Goal: Find specific fact: Find specific page/section

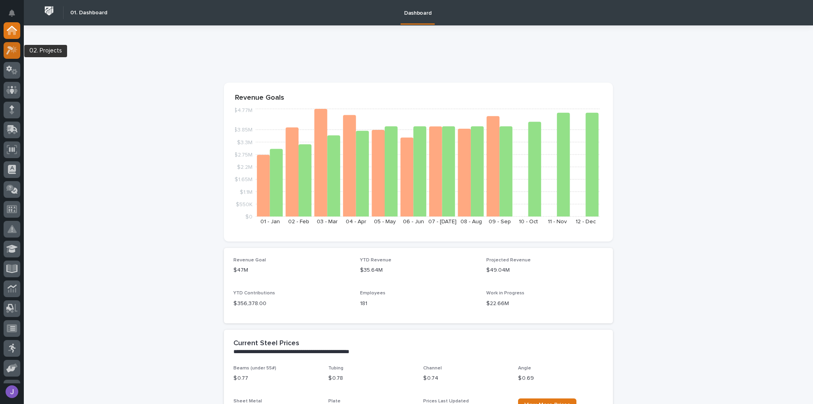
click at [11, 52] on icon at bounding box center [12, 50] width 12 height 9
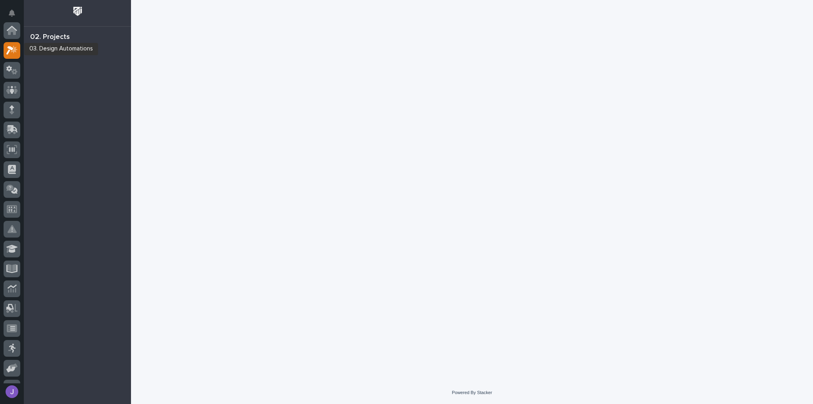
scroll to position [20, 0]
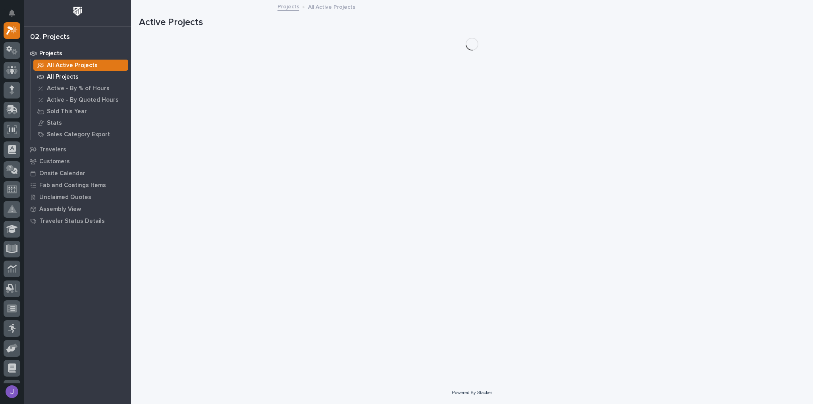
click at [68, 75] on p "All Projects" at bounding box center [63, 76] width 32 height 7
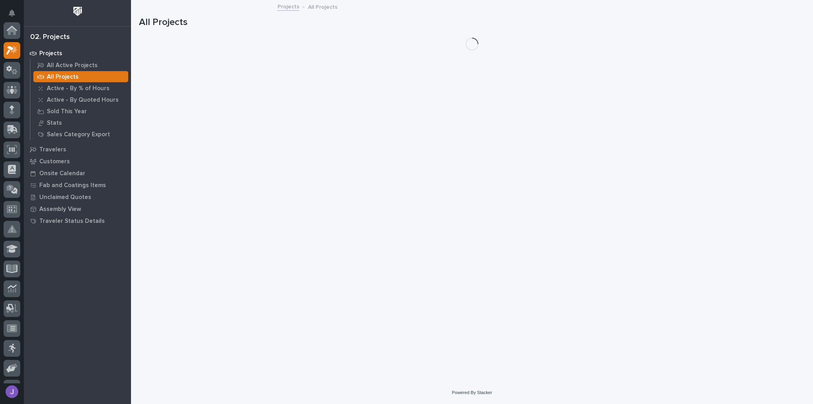
scroll to position [20, 0]
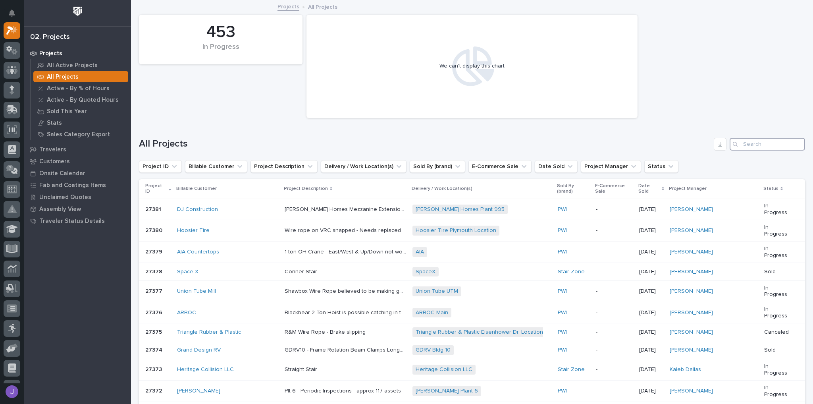
click at [762, 145] on input "Search" at bounding box center [766, 144] width 75 height 13
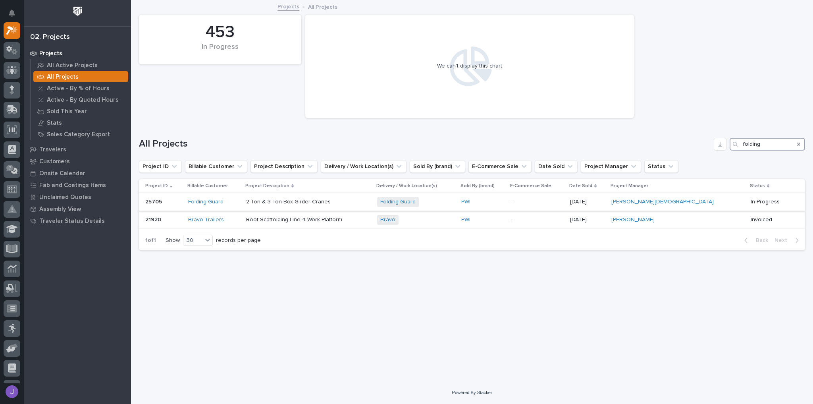
type input "folding"
click at [229, 204] on div "Folding Guard" at bounding box center [214, 201] width 52 height 7
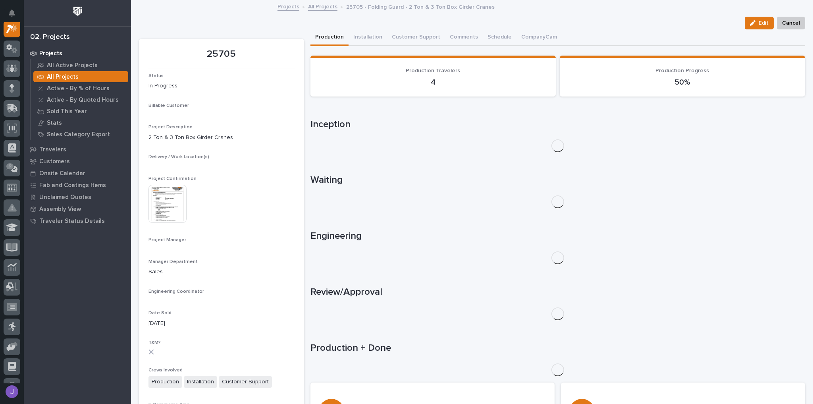
scroll to position [20, 0]
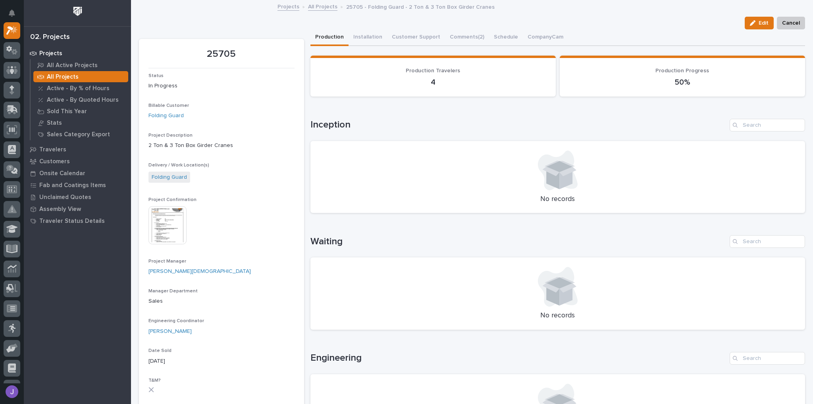
click at [176, 225] on img at bounding box center [167, 225] width 38 height 38
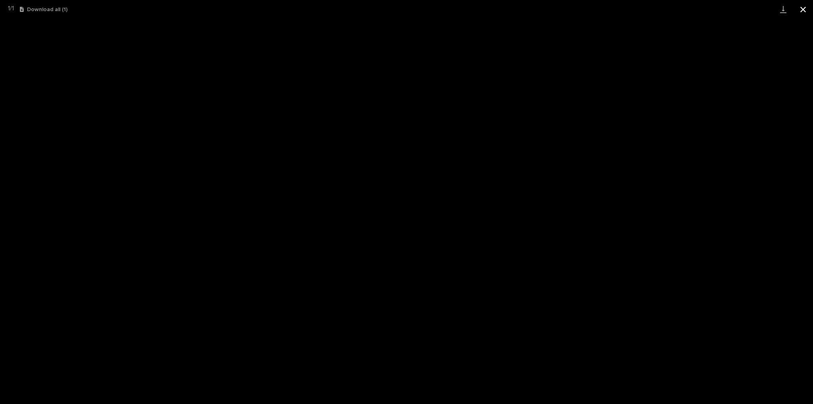
click at [804, 10] on button "Close gallery" at bounding box center [803, 9] width 20 height 19
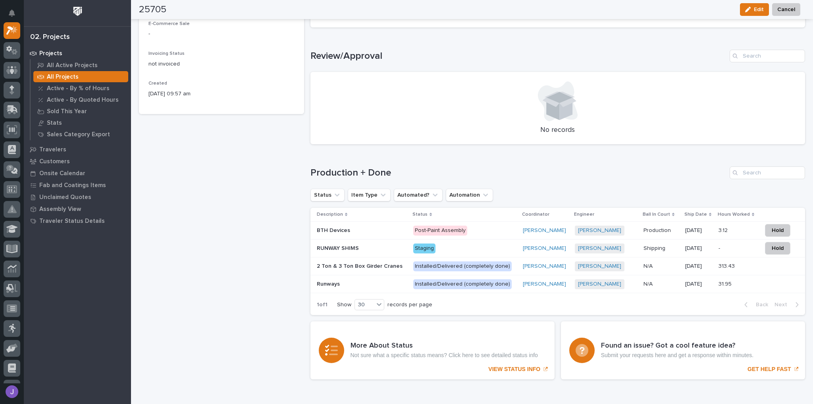
scroll to position [460, 0]
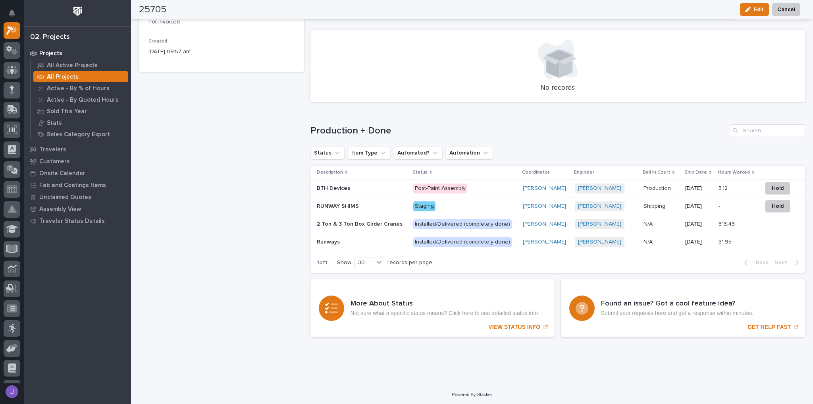
click at [349, 187] on p at bounding box center [362, 188] width 90 height 7
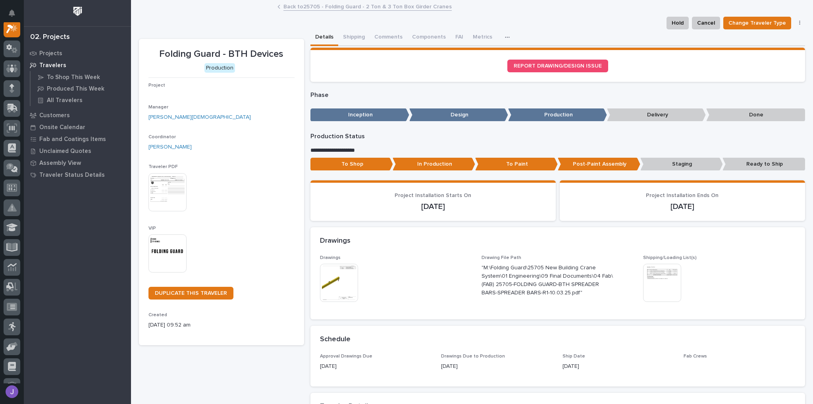
scroll to position [20, 0]
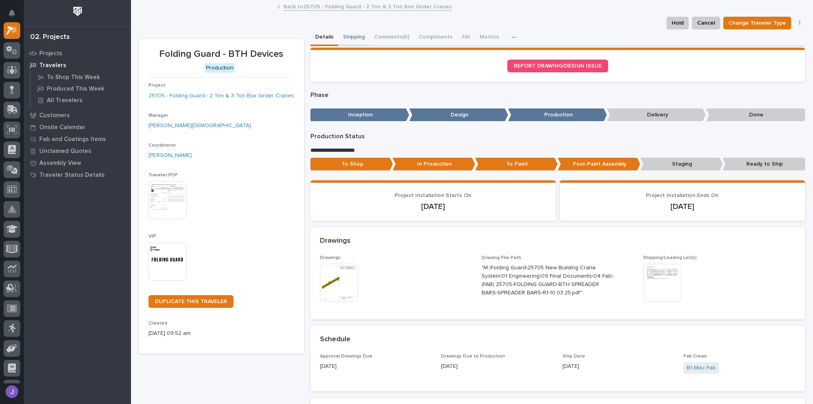
click at [344, 35] on button "Shipping" at bounding box center [353, 37] width 31 height 17
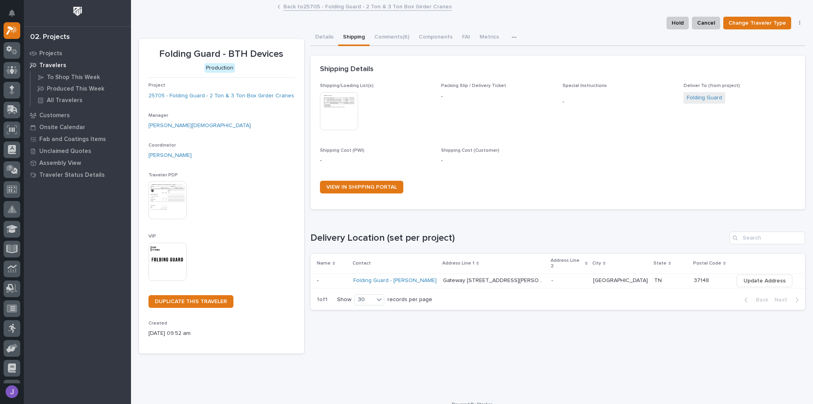
click at [347, 277] on p at bounding box center [332, 280] width 30 height 7
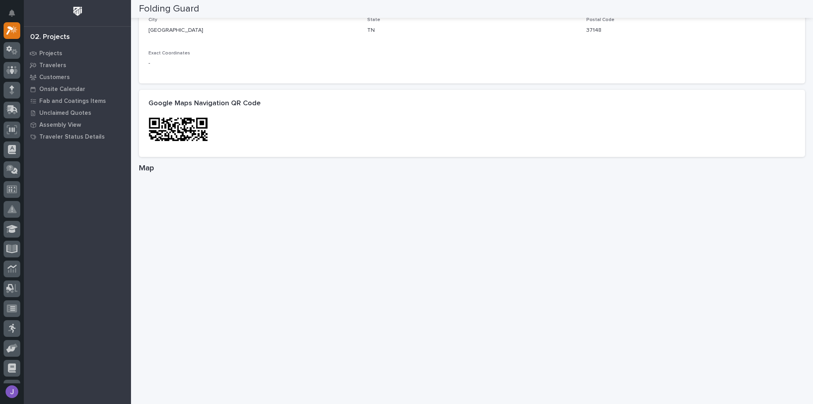
scroll to position [349, 0]
click at [180, 131] on img at bounding box center [178, 145] width 60 height 60
click at [180, 127] on img at bounding box center [178, 145] width 60 height 60
click at [186, 137] on div at bounding box center [252, 130] width 209 height 30
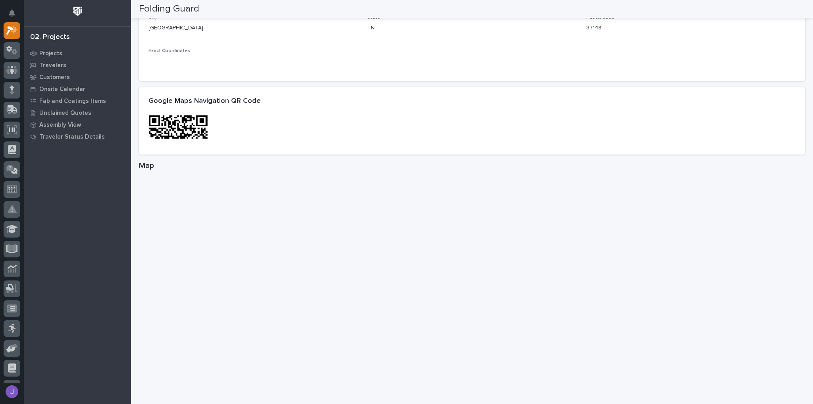
drag, startPoint x: 173, startPoint y: 121, endPoint x: 169, endPoint y: 150, distance: 28.4
click at [169, 150] on div at bounding box center [472, 135] width 666 height 40
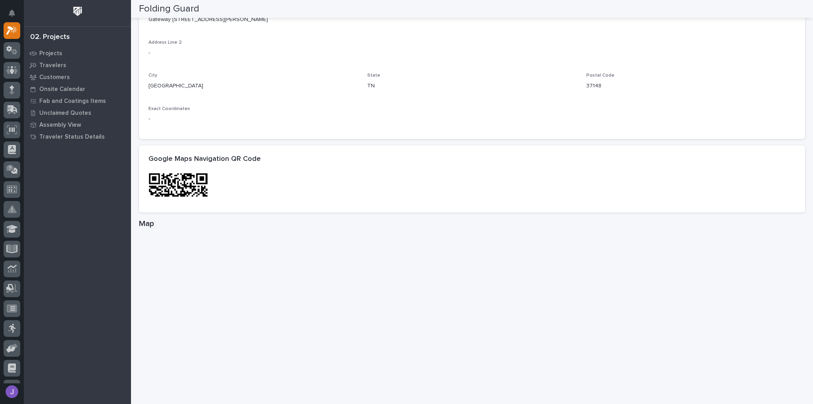
scroll to position [254, 0]
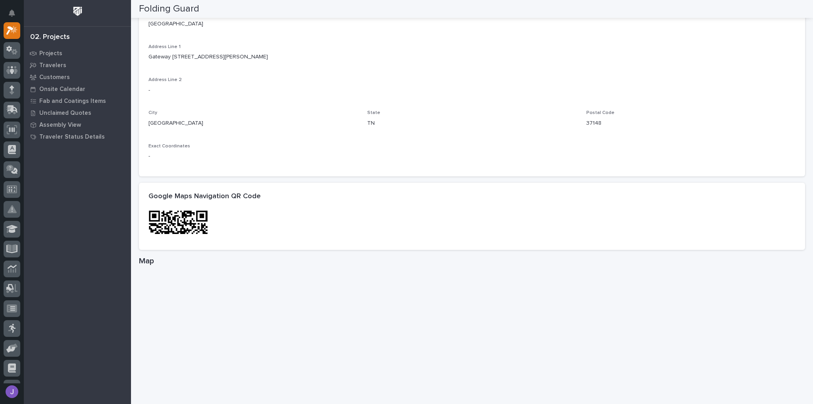
click at [230, 198] on h2 "Google Maps Navigation QR Code" at bounding box center [204, 196] width 112 height 9
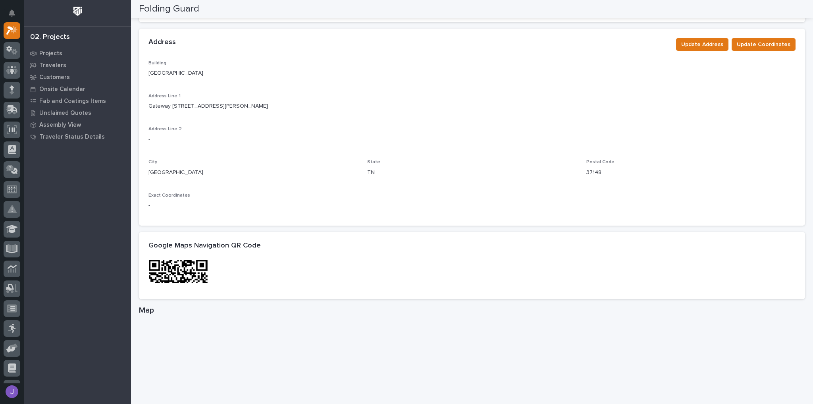
drag, startPoint x: 148, startPoint y: 104, endPoint x: 260, endPoint y: 110, distance: 112.1
click at [260, 110] on div "Address Line 1 Gateway [GEOGRAPHIC_DATA][STREET_ADDRESS][PERSON_NAME]" at bounding box center [471, 104] width 647 height 23
copy p "Gateway [STREET_ADDRESS][PERSON_NAME]"
